Goal: Task Accomplishment & Management: Use online tool/utility

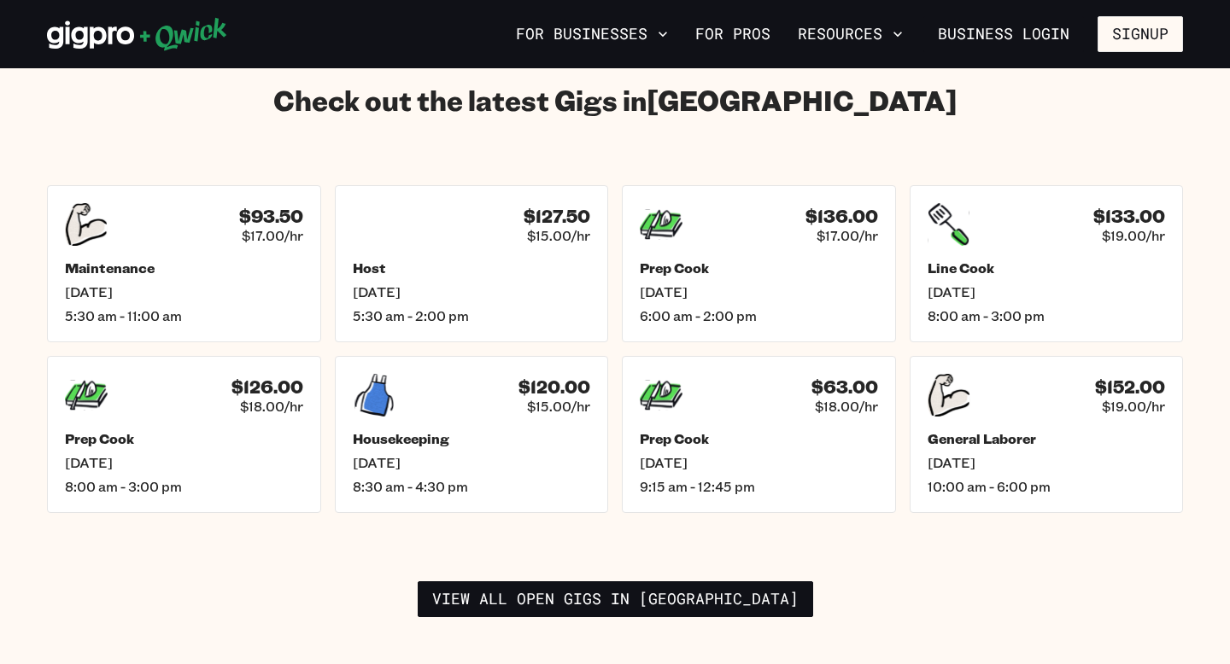
scroll to position [2405, 0]
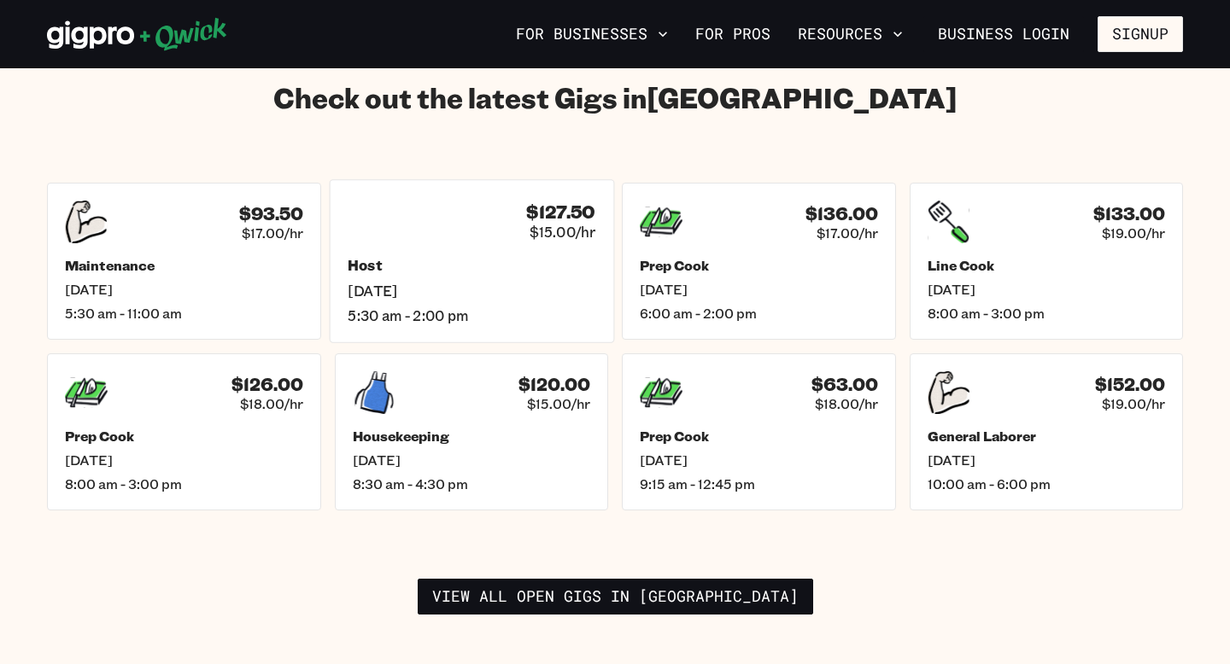
click at [450, 234] on div "$127.50 $15.00/hr Host [DATE] 5:30 am - 2:00 pm" at bounding box center [471, 261] width 284 height 163
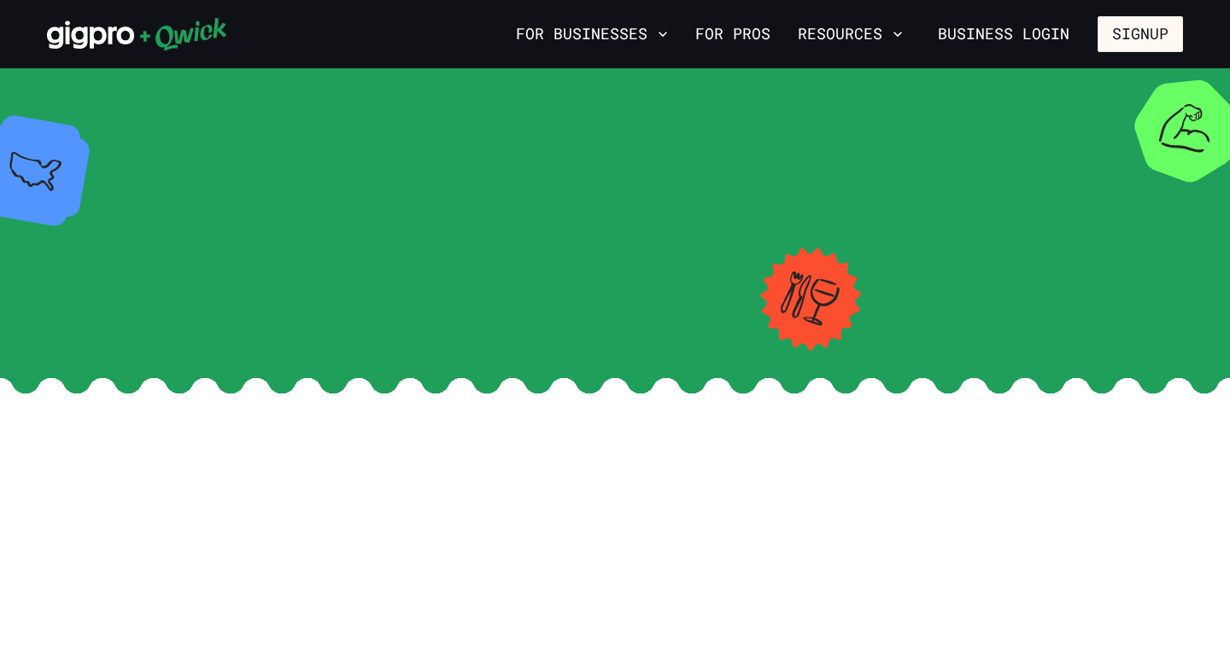
scroll to position [2405, 0]
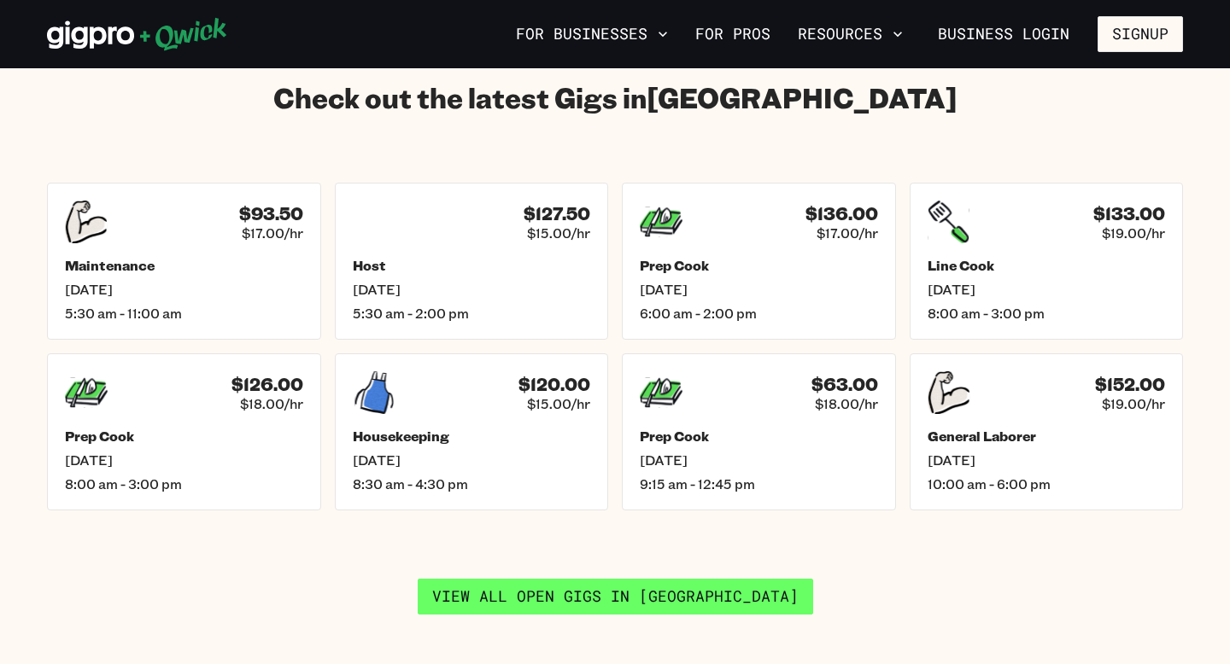
click at [560, 579] on link "View all open gigs in [GEOGRAPHIC_DATA]" at bounding box center [615, 597] width 395 height 36
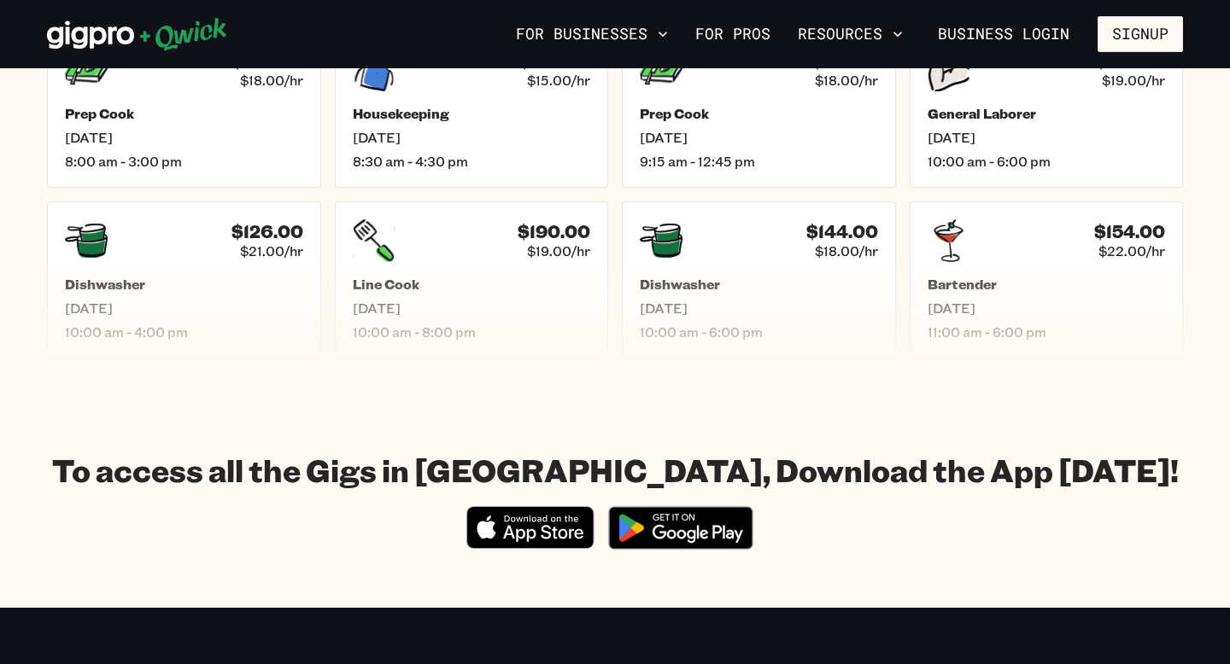
scroll to position [978, 0]
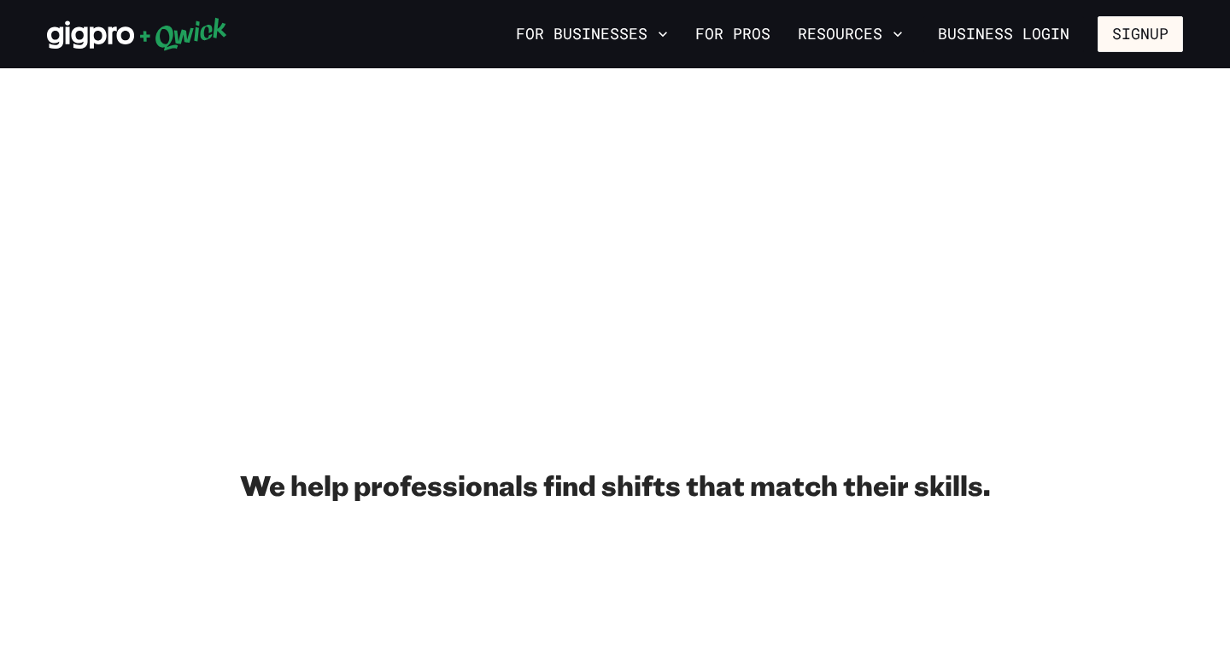
scroll to position [2405, 0]
